Goal: Task Accomplishment & Management: Use online tool/utility

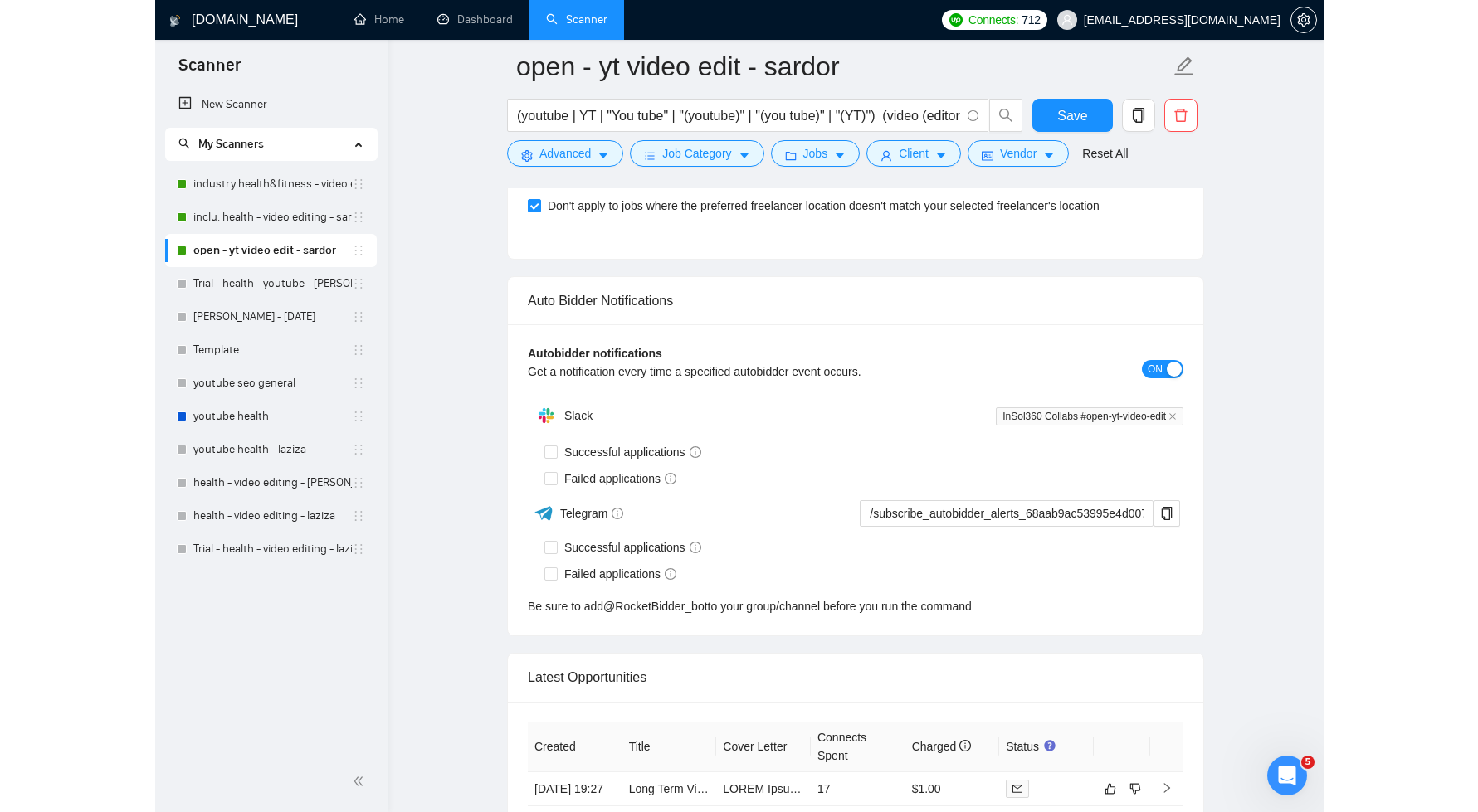
scroll to position [5071, 0]
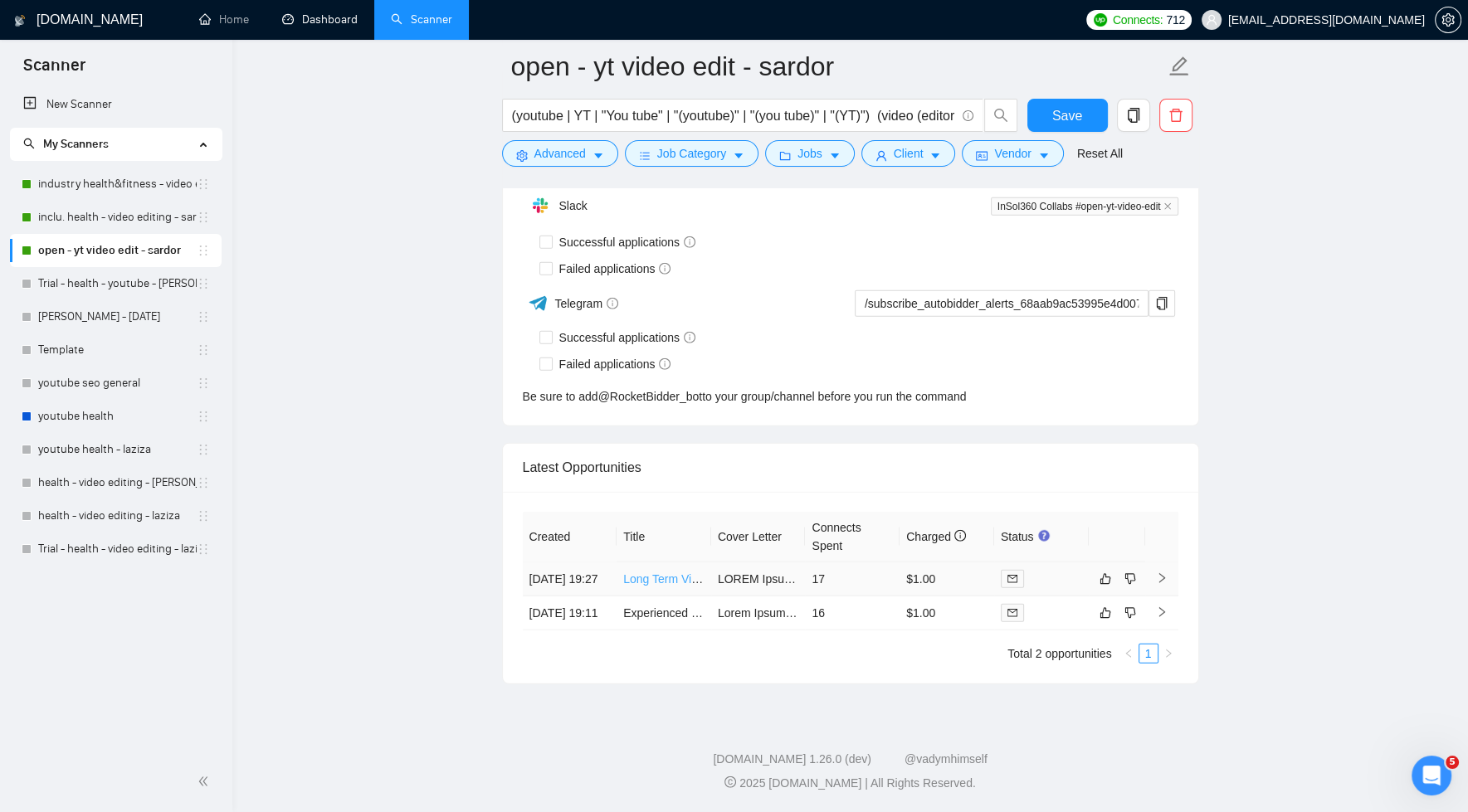
click at [652, 572] on link "Long Term Video Editor Needed - For YouTube Channel" at bounding box center [767, 578] width 288 height 13
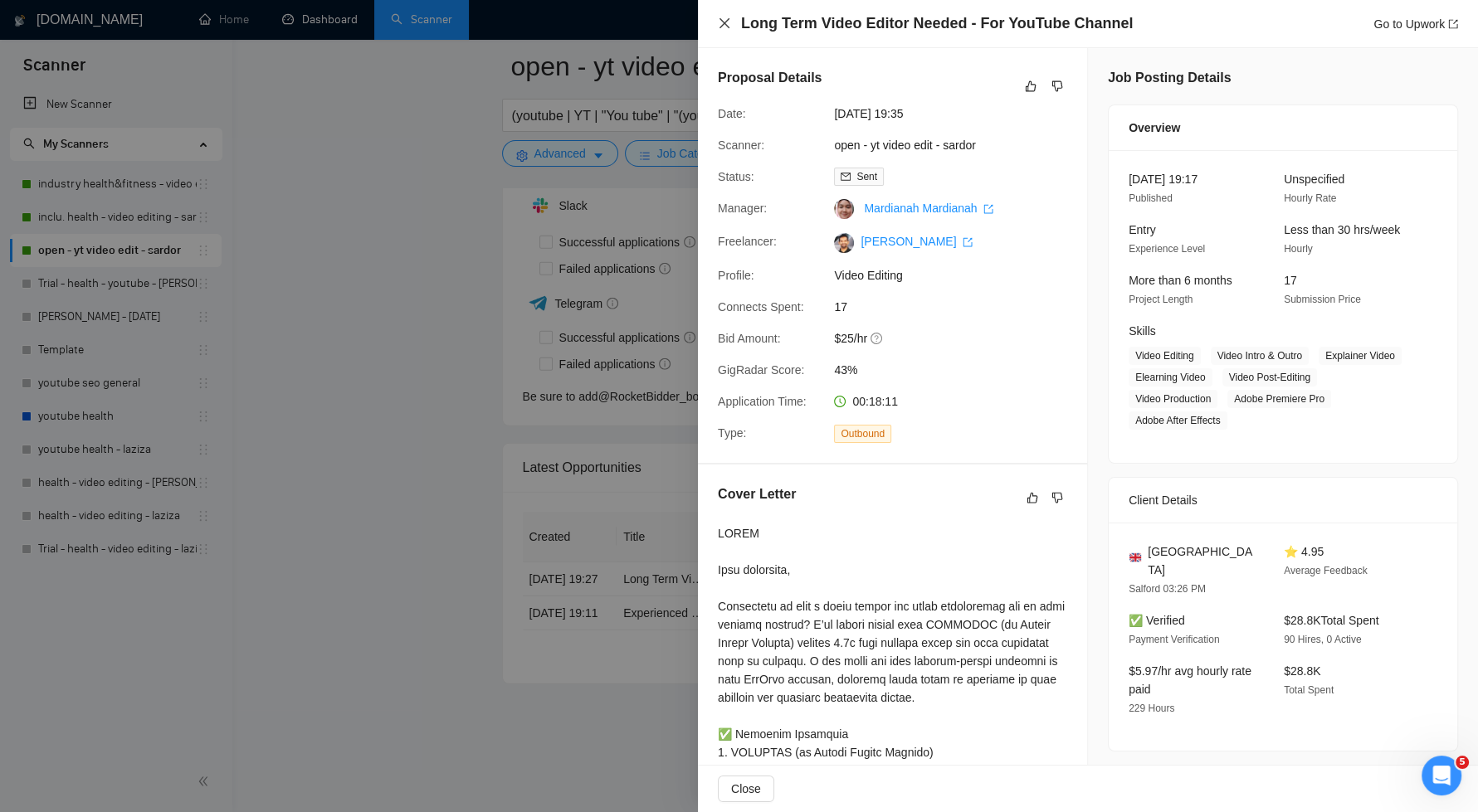
click at [722, 21] on icon "close" at bounding box center [724, 23] width 10 height 10
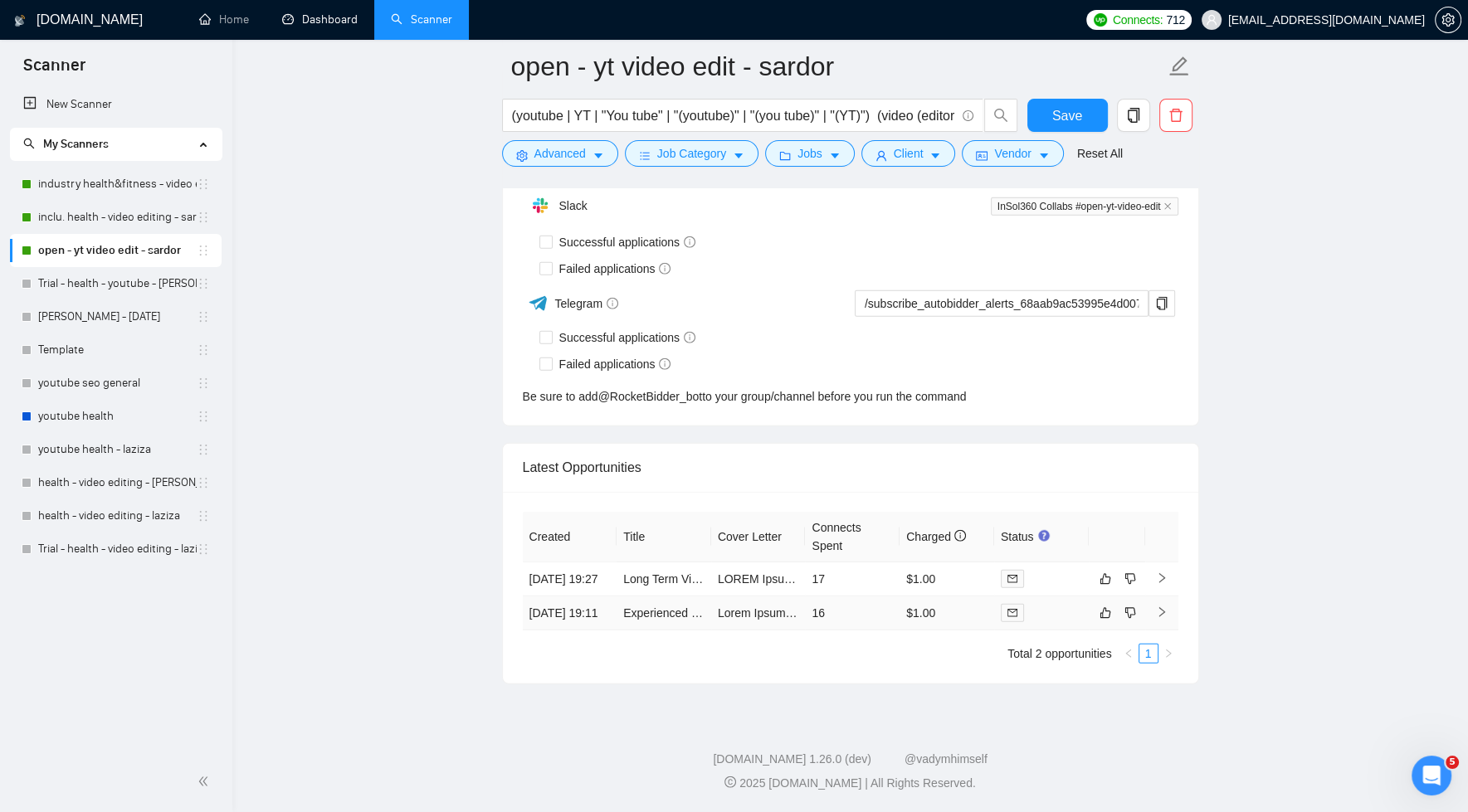
click at [594, 609] on td "24 Aug, 2025 19:11" at bounding box center [570, 613] width 94 height 34
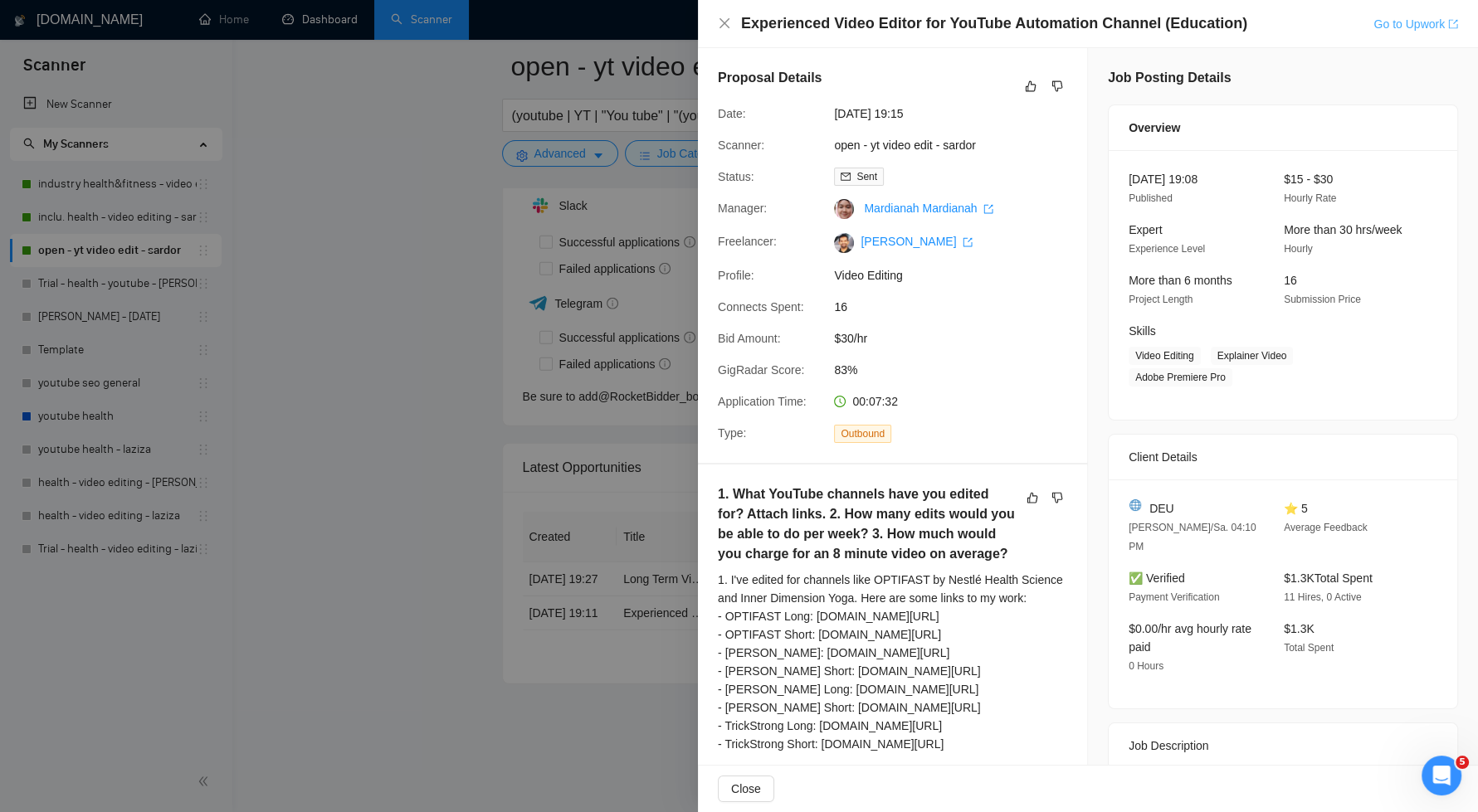
click at [1168, 24] on link "Go to Upwork" at bounding box center [1415, 24] width 84 height 13
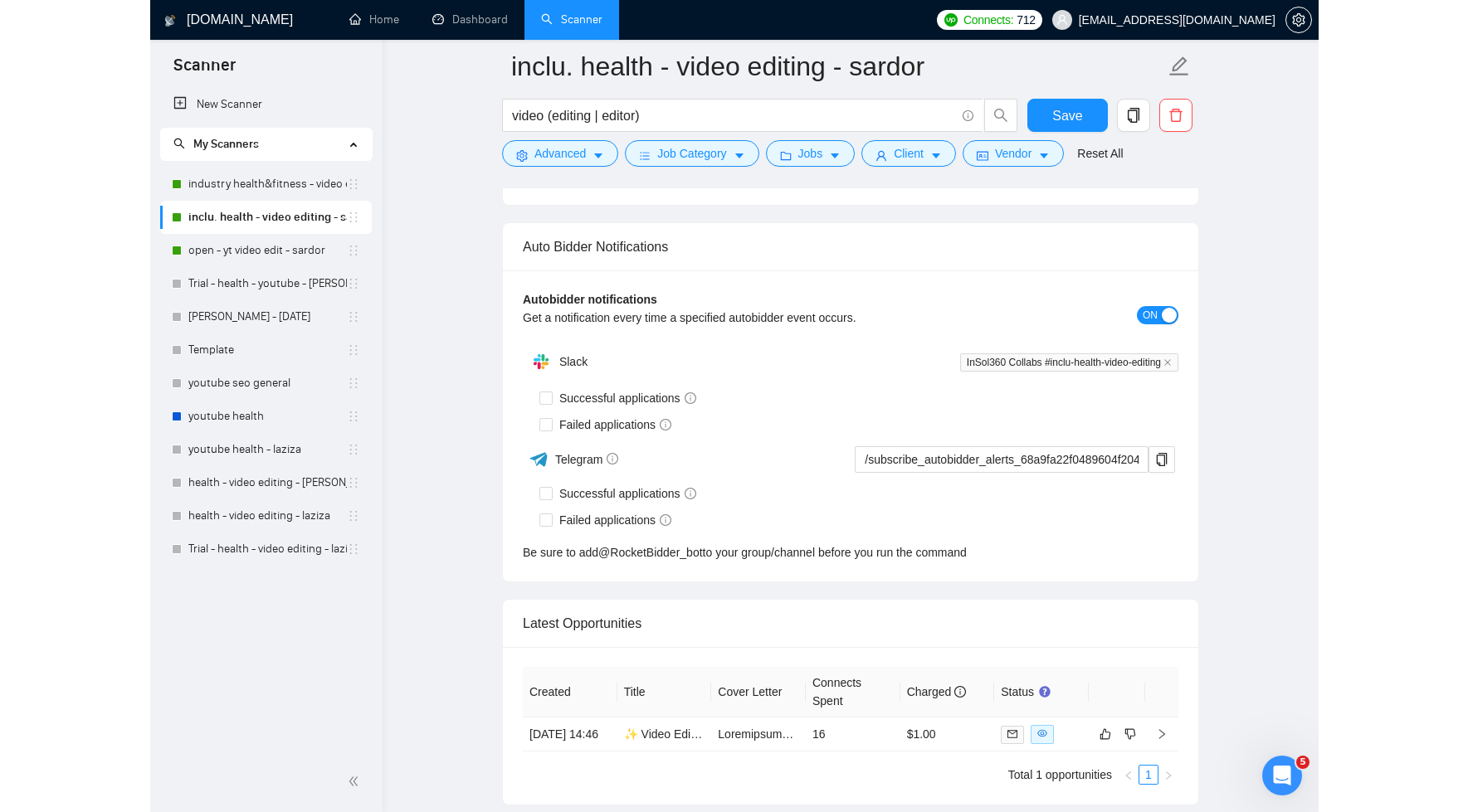
scroll to position [4936, 0]
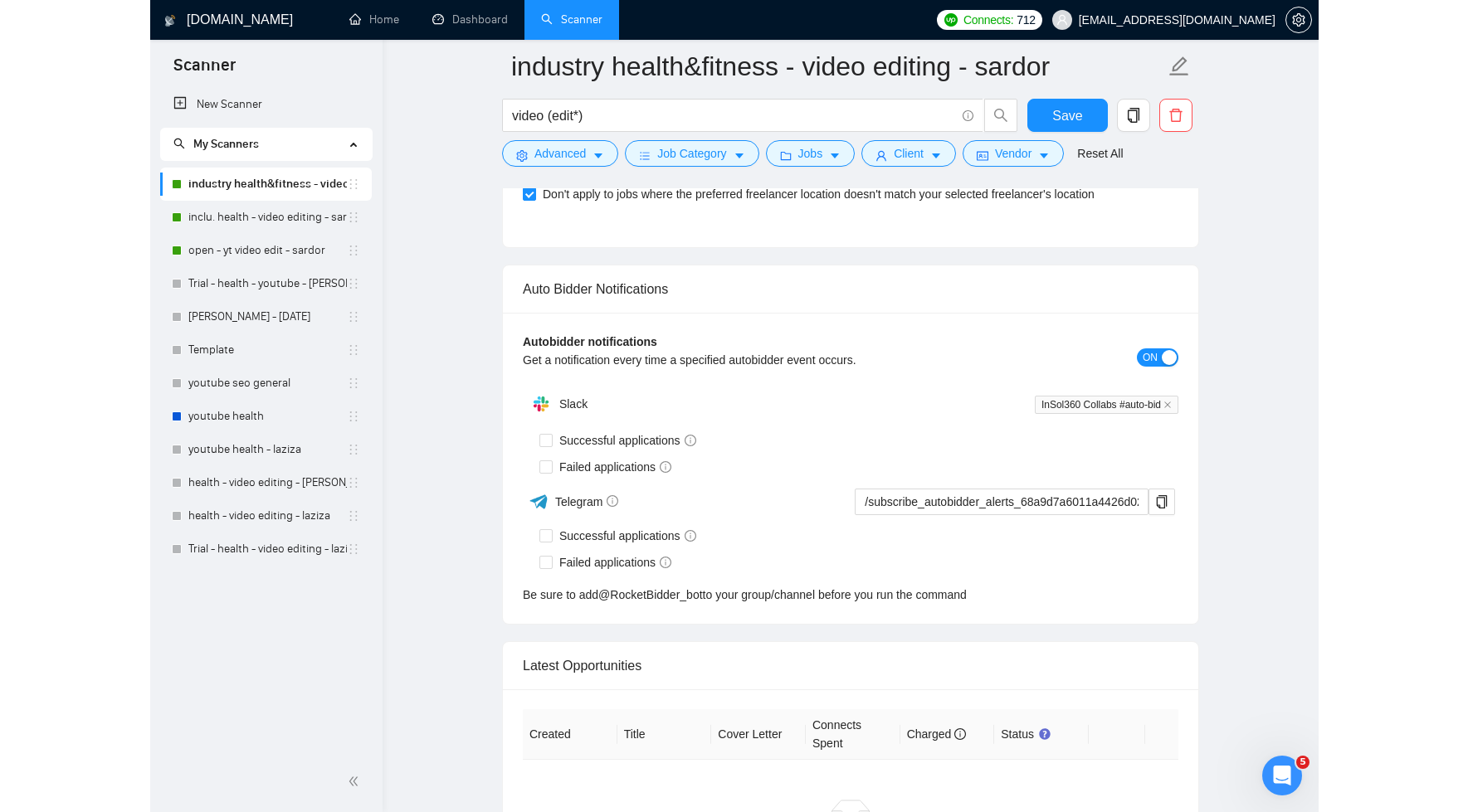
scroll to position [4990, 0]
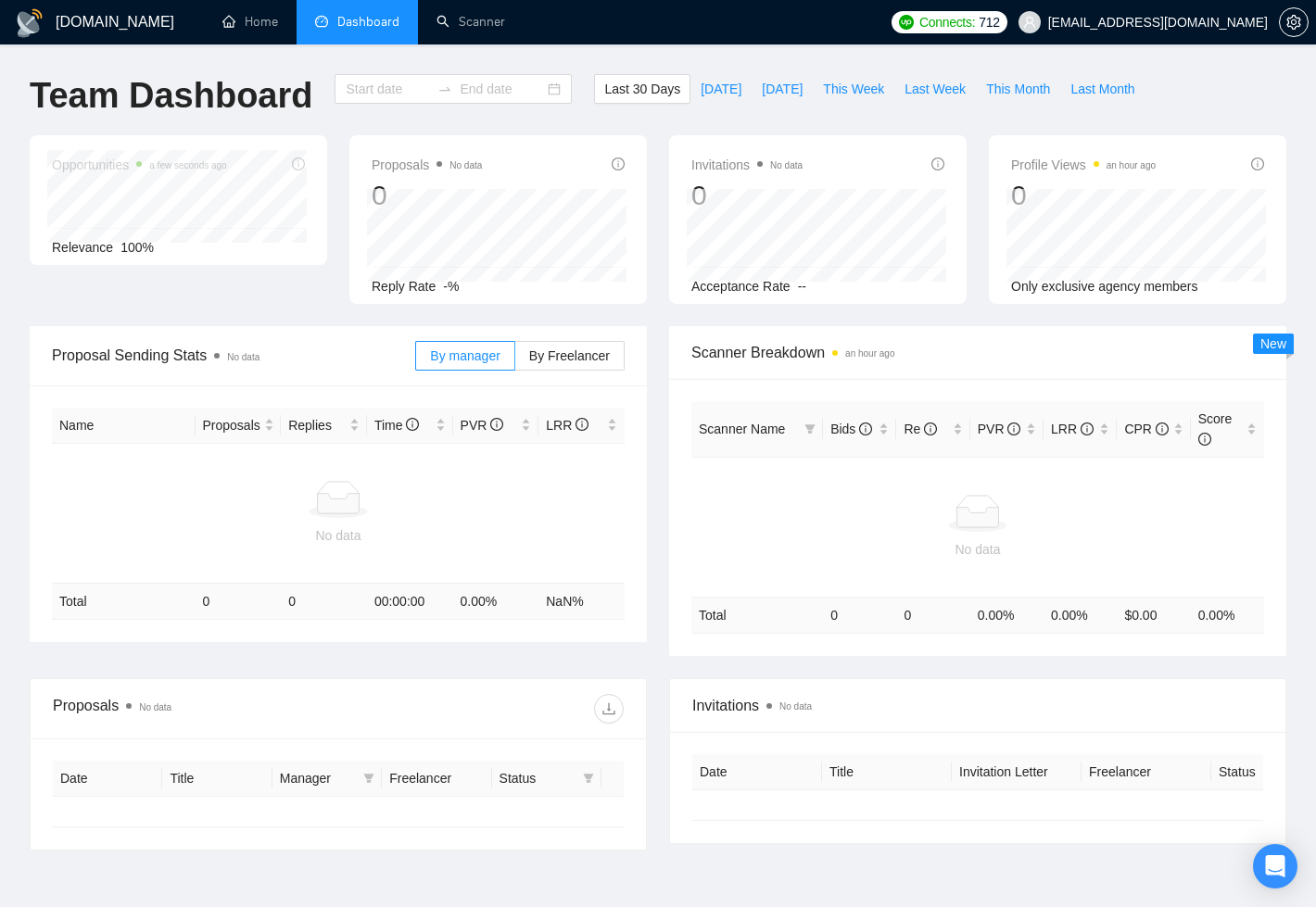
type input "2025-07-25"
type input "[DATE]"
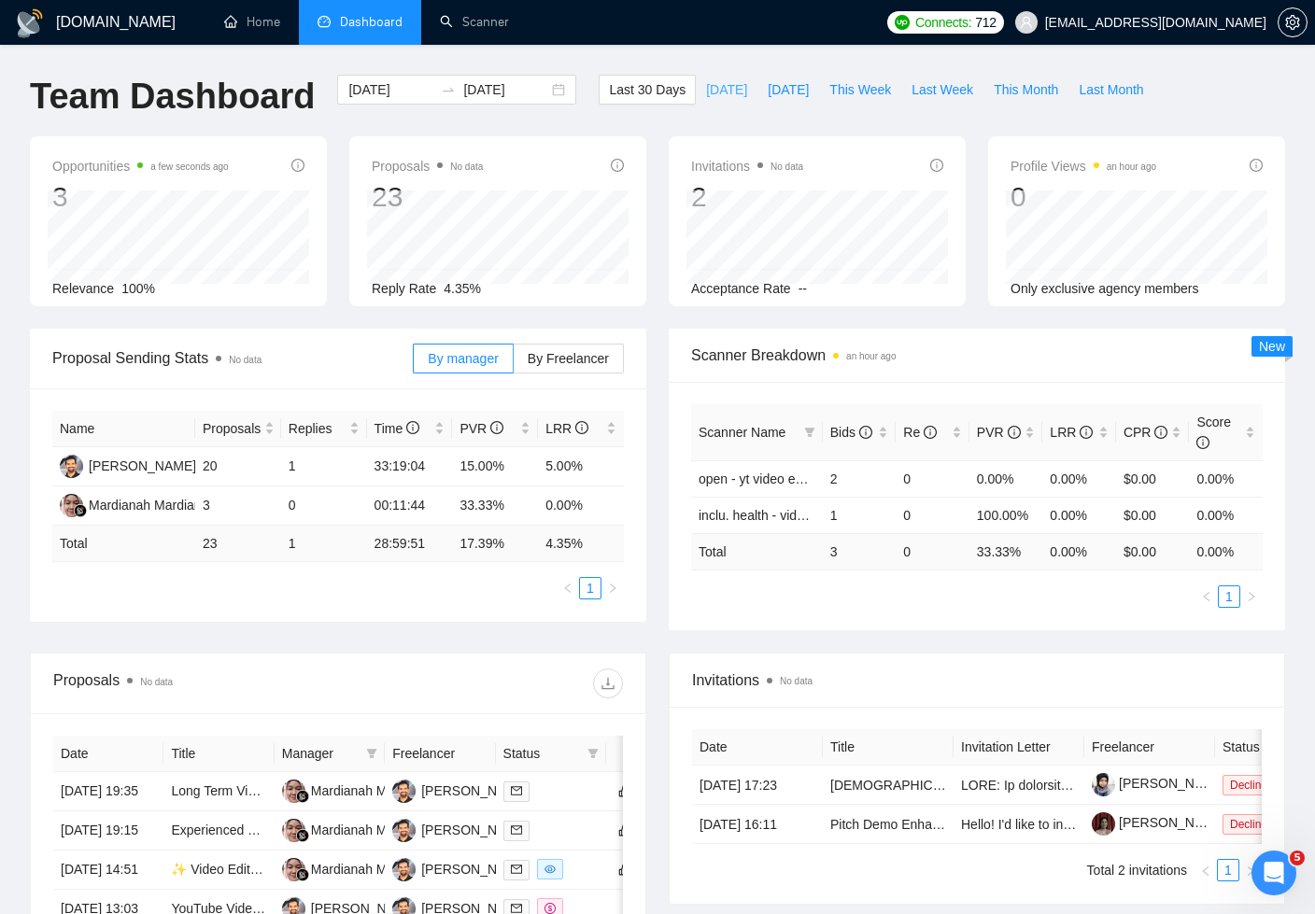
click at [708, 88] on span "[DATE]" at bounding box center [726, 89] width 41 height 21
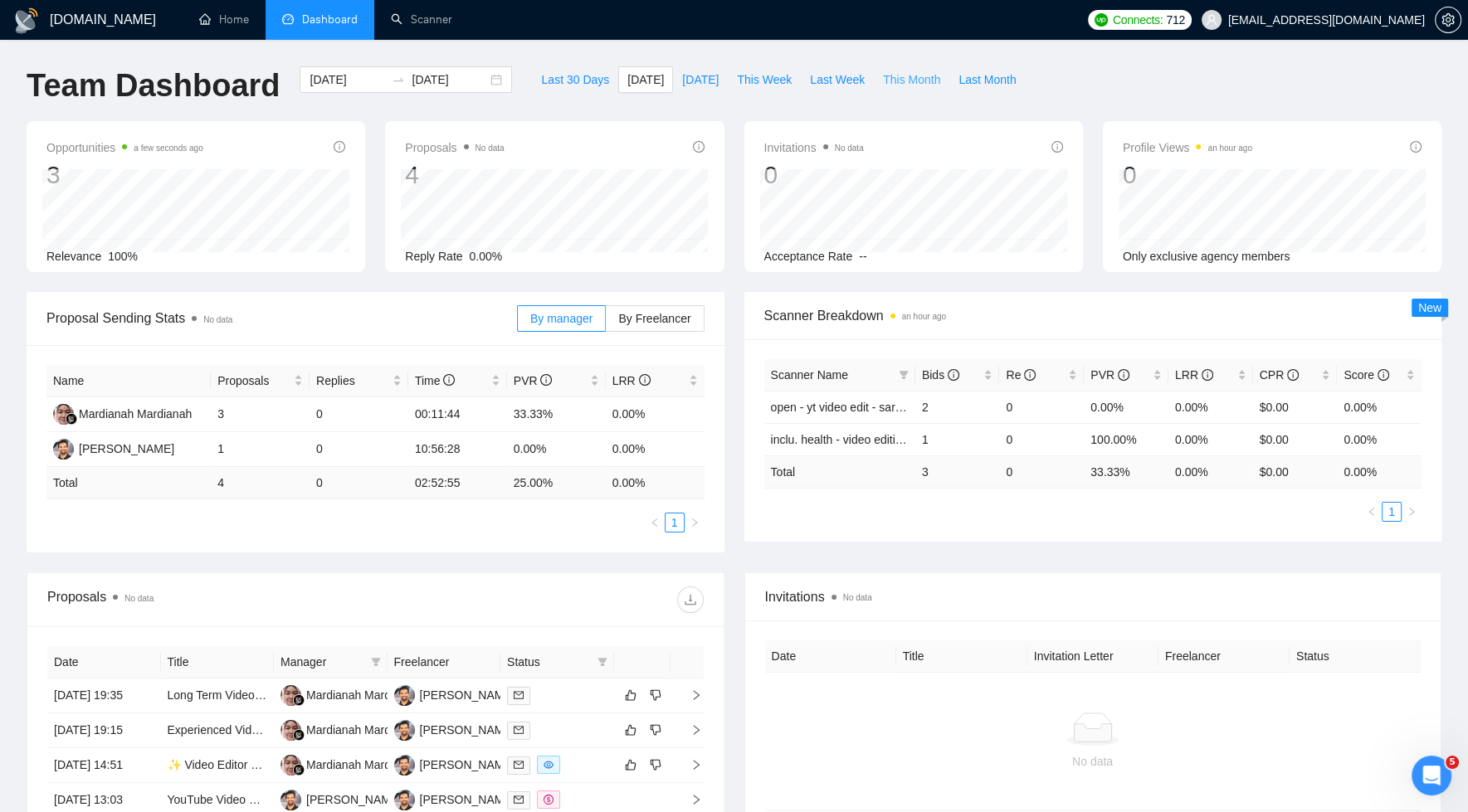
click at [921, 72] on span "This Month" at bounding box center [911, 79] width 57 height 19
type input "2025-08-01"
type input "2025-08-31"
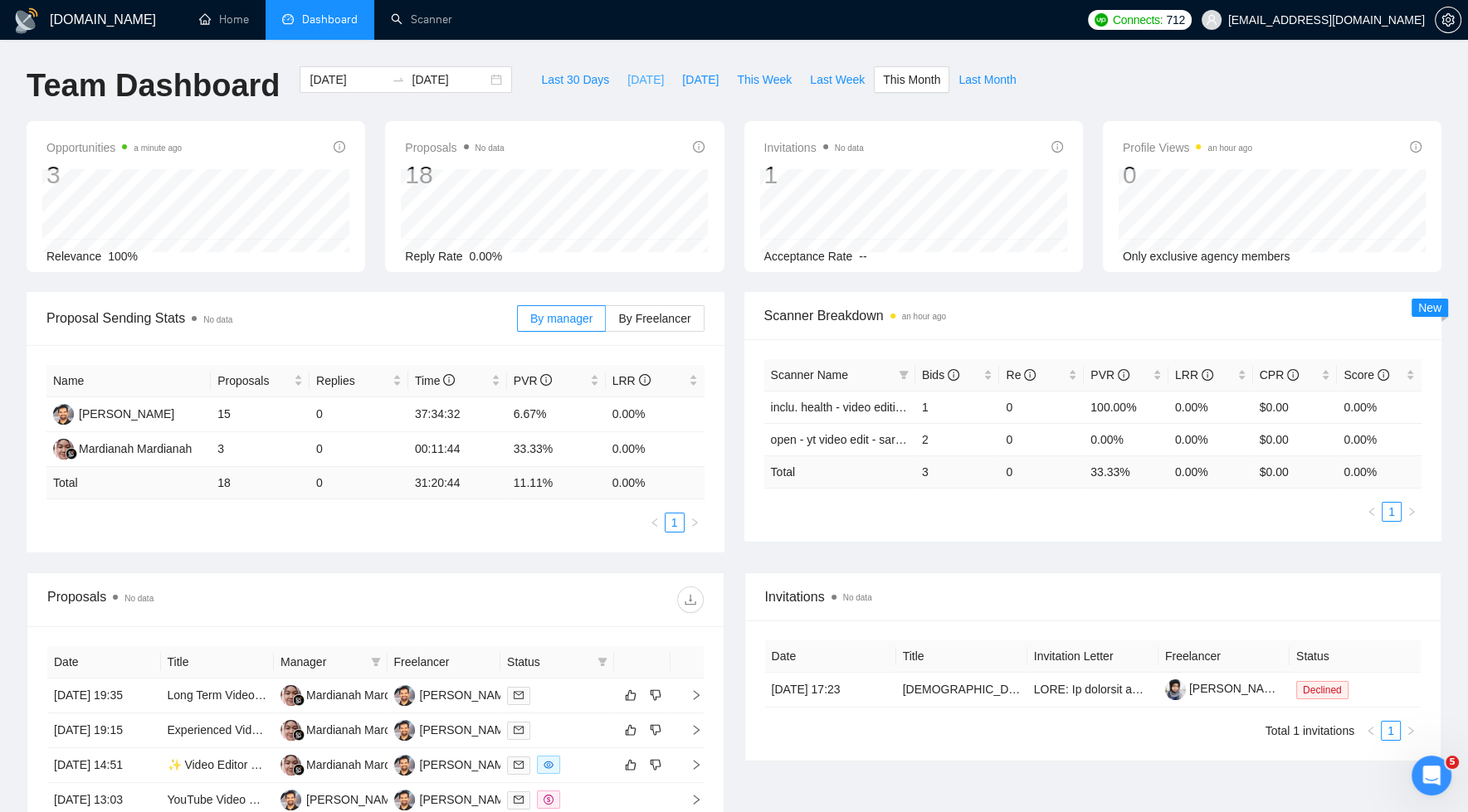
click at [627, 75] on span "[DATE]" at bounding box center [645, 79] width 36 height 19
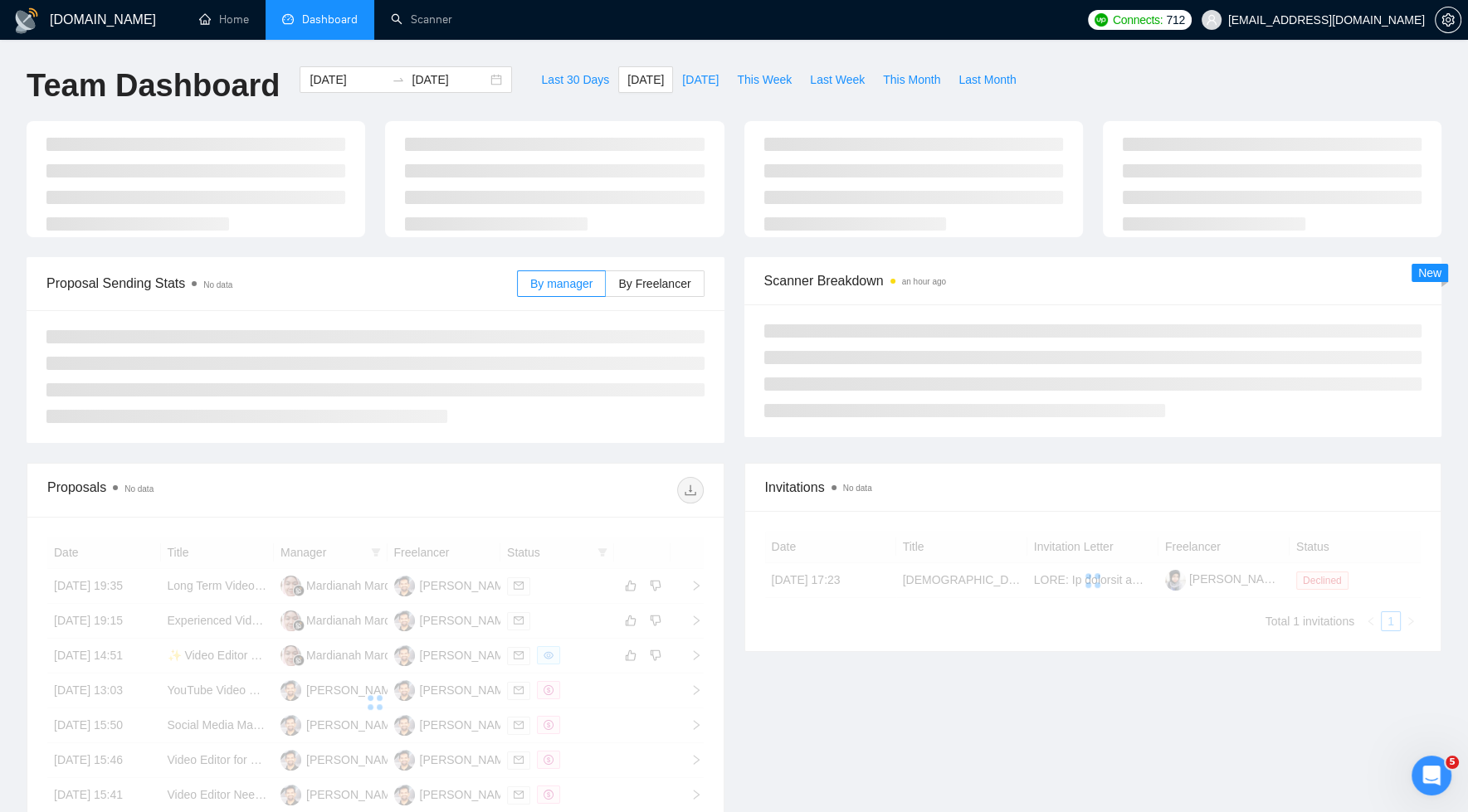
type input "[DATE]"
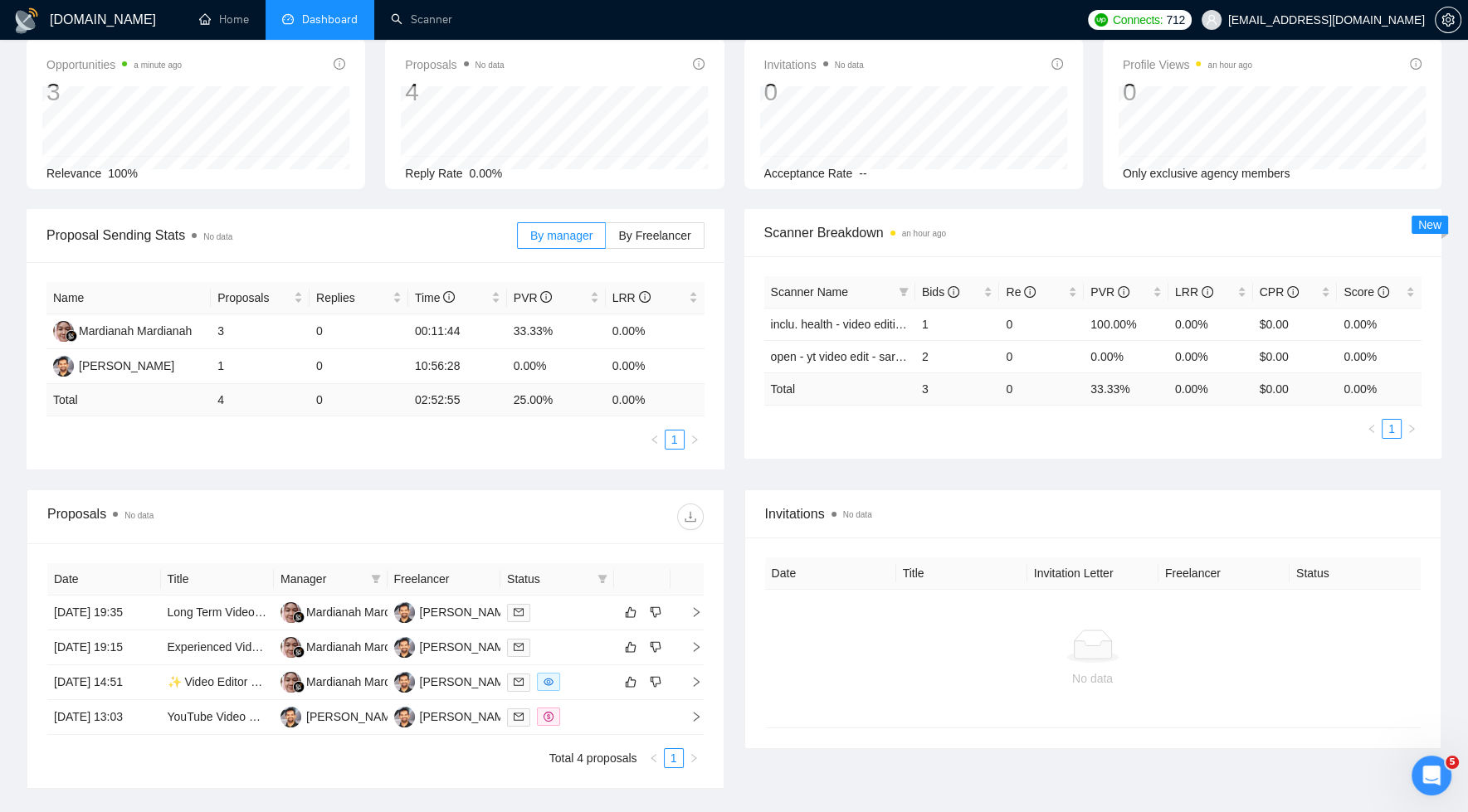
scroll to position [141, 0]
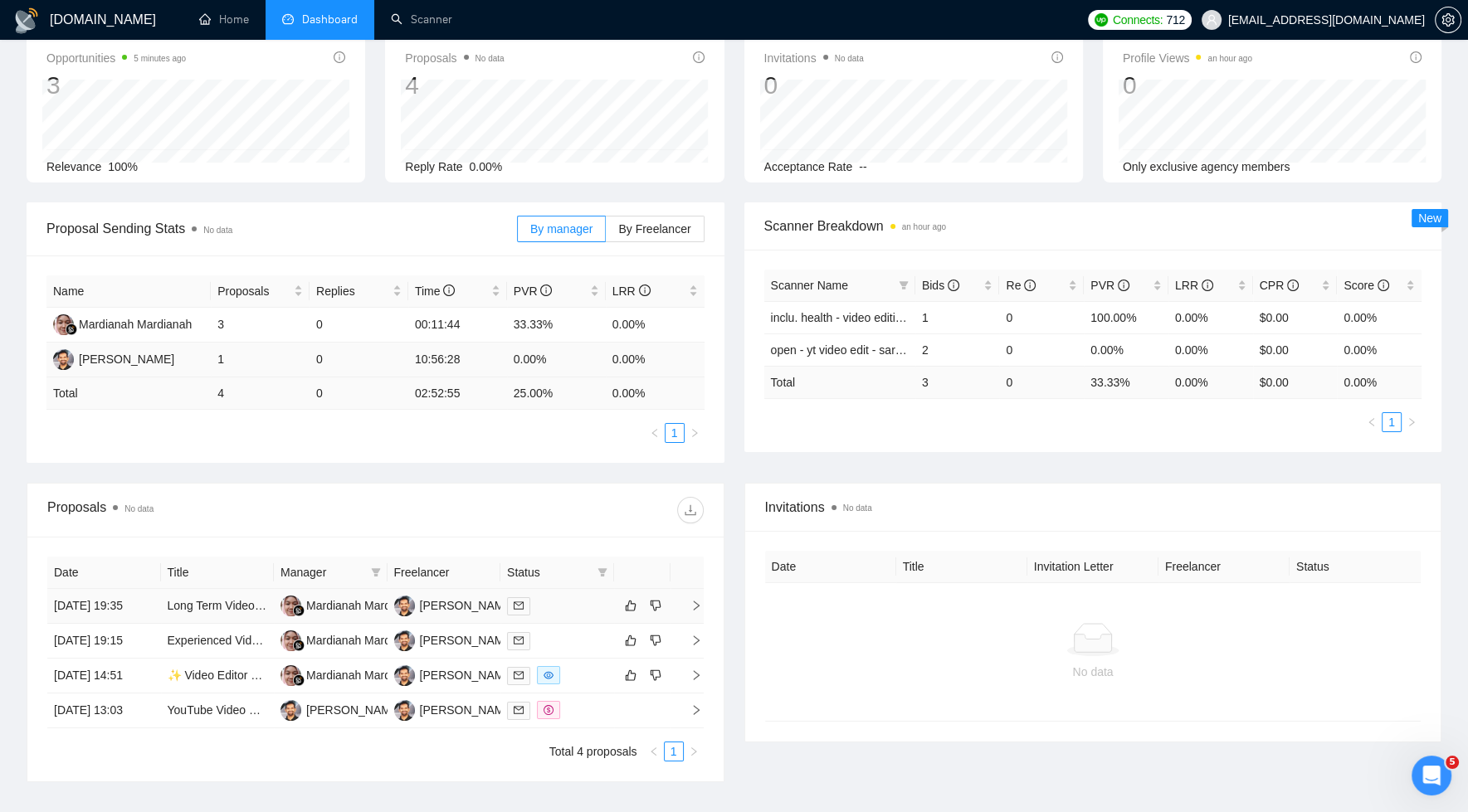
scroll to position [178, 0]
